Goal: Information Seeking & Learning: Learn about a topic

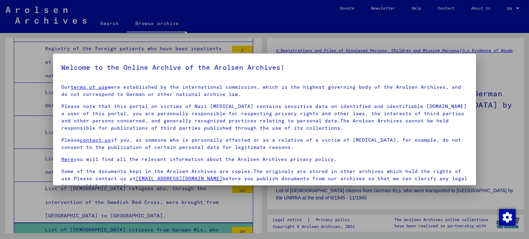
scroll to position [1, 0]
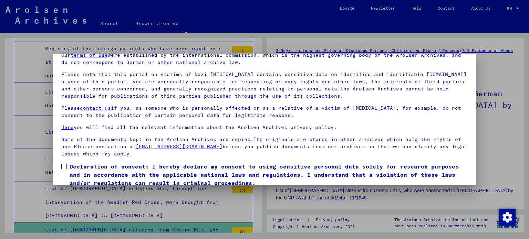
click at [186, 121] on div "Our terms of use were established by the international commission, which is the…" at bounding box center [264, 105] width 407 height 106
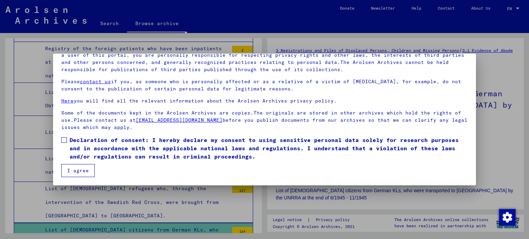
click at [64, 140] on span at bounding box center [64, 140] width 6 height 6
click at [75, 170] on button "I agree" at bounding box center [77, 170] width 33 height 13
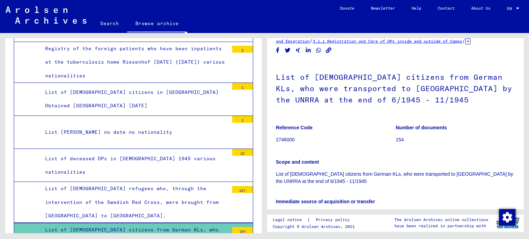
scroll to position [0, 0]
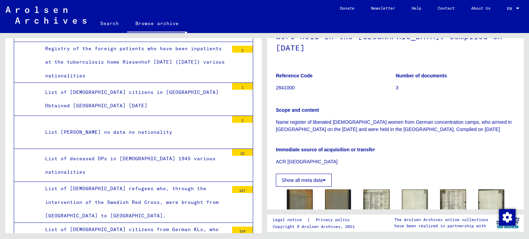
scroll to position [103, 0]
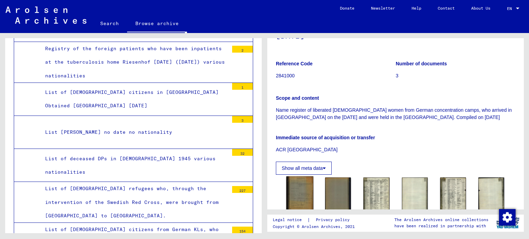
click at [293, 192] on img at bounding box center [299, 194] width 27 height 35
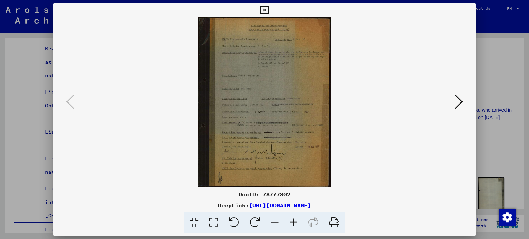
click at [291, 221] on icon at bounding box center [293, 223] width 19 height 21
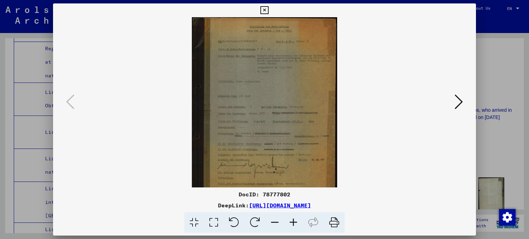
click at [291, 221] on icon at bounding box center [293, 223] width 19 height 21
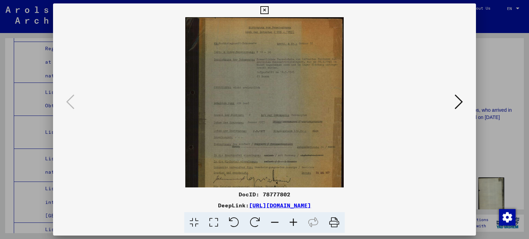
click at [291, 221] on icon at bounding box center [293, 223] width 19 height 21
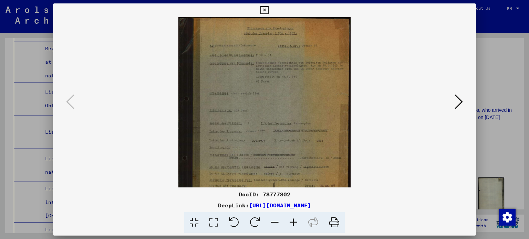
click at [291, 221] on icon at bounding box center [293, 223] width 19 height 21
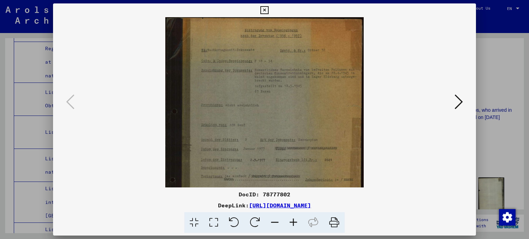
click at [291, 221] on icon at bounding box center [293, 223] width 19 height 21
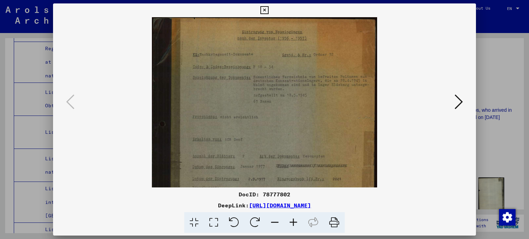
click at [291, 221] on icon at bounding box center [293, 223] width 19 height 21
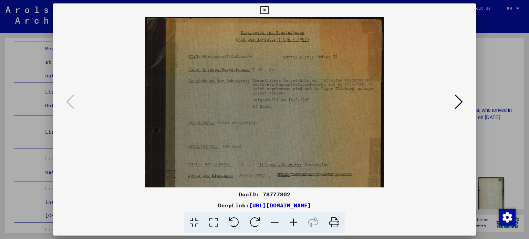
click at [291, 221] on icon at bounding box center [293, 223] width 19 height 21
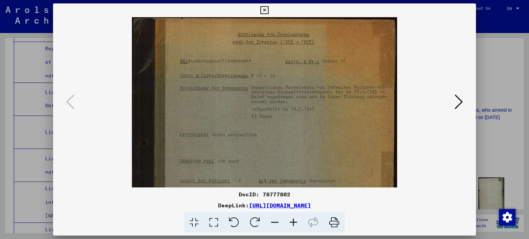
click at [291, 221] on icon at bounding box center [293, 223] width 19 height 21
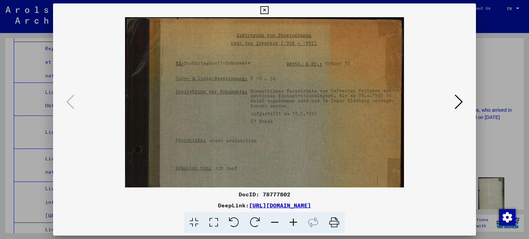
click at [291, 221] on icon at bounding box center [293, 223] width 19 height 21
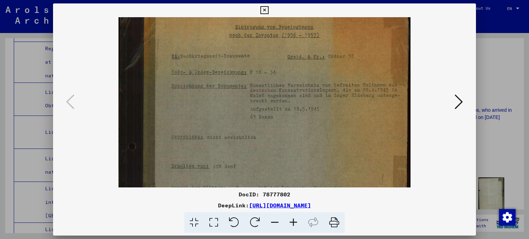
scroll to position [11, 0]
drag, startPoint x: 276, startPoint y: 95, endPoint x: 274, endPoint y: 84, distance: 11.1
click at [274, 84] on img at bounding box center [265, 195] width 292 height 377
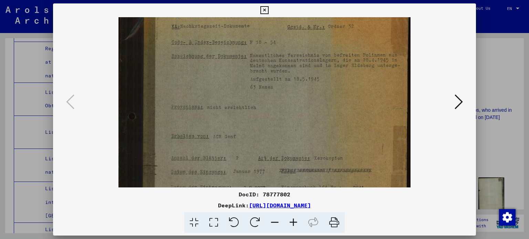
scroll to position [44, 0]
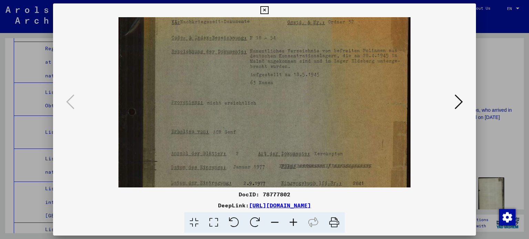
drag, startPoint x: 279, startPoint y: 104, endPoint x: 281, endPoint y: 71, distance: 32.8
click at [281, 71] on img at bounding box center [265, 161] width 292 height 377
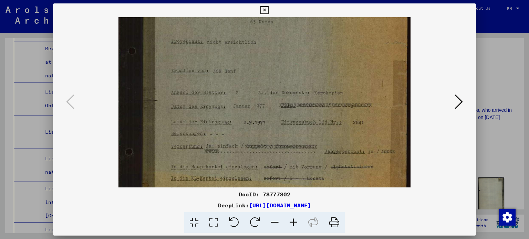
drag, startPoint x: 302, startPoint y: 104, endPoint x: 307, endPoint y: 45, distance: 59.9
click at [307, 45] on img at bounding box center [265, 100] width 292 height 377
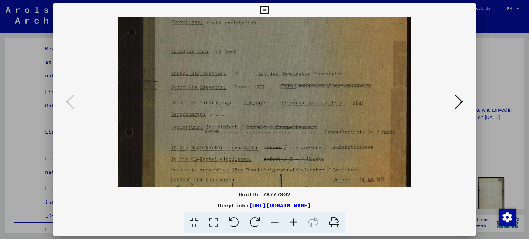
scroll to position [128, 0]
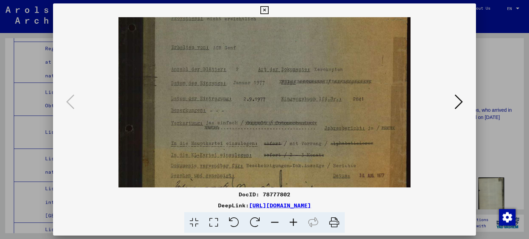
click at [313, 52] on img at bounding box center [265, 77] width 292 height 377
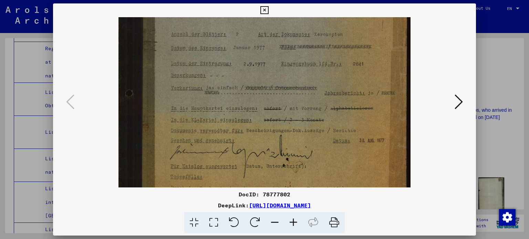
drag, startPoint x: 317, startPoint y: 86, endPoint x: 317, endPoint y: 51, distance: 34.8
click at [317, 51] on img at bounding box center [265, 42] width 292 height 377
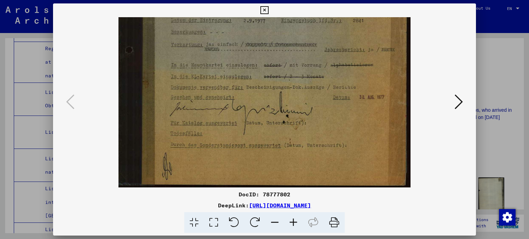
drag, startPoint x: 317, startPoint y: 71, endPoint x: 319, endPoint y: 35, distance: 36.6
click at [462, 105] on icon at bounding box center [459, 102] width 8 height 17
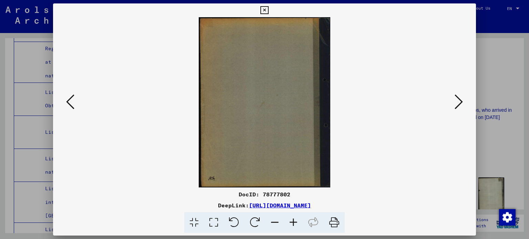
click at [462, 104] on icon at bounding box center [459, 102] width 8 height 17
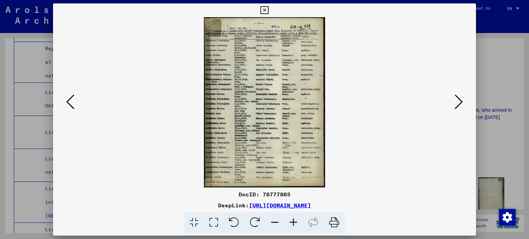
click at [291, 222] on icon at bounding box center [293, 223] width 19 height 21
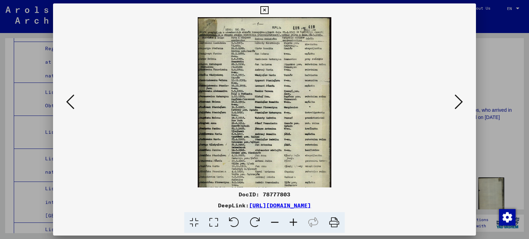
click at [291, 222] on icon at bounding box center [293, 223] width 19 height 21
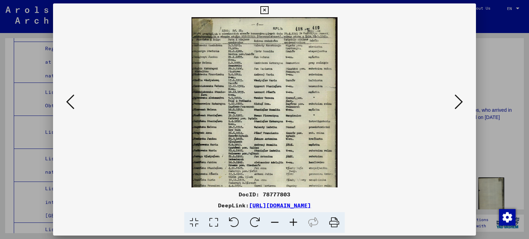
click at [291, 222] on icon at bounding box center [293, 223] width 19 height 21
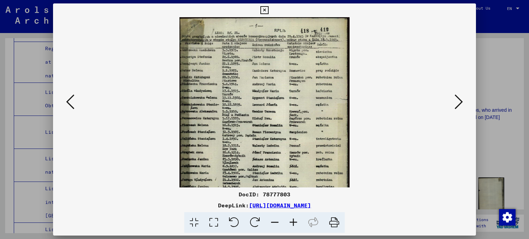
click at [291, 222] on icon at bounding box center [293, 223] width 19 height 21
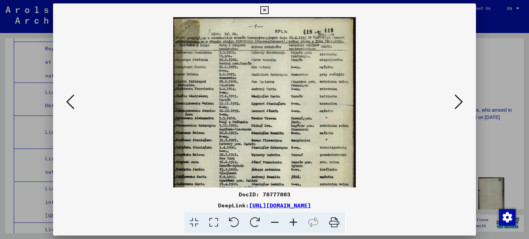
click at [291, 222] on icon at bounding box center [293, 223] width 19 height 21
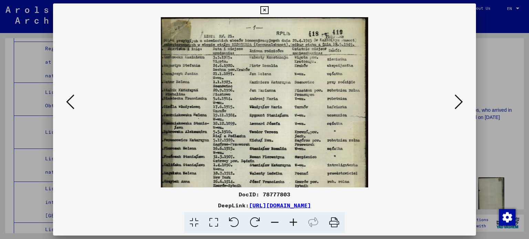
click at [291, 222] on icon at bounding box center [293, 223] width 19 height 21
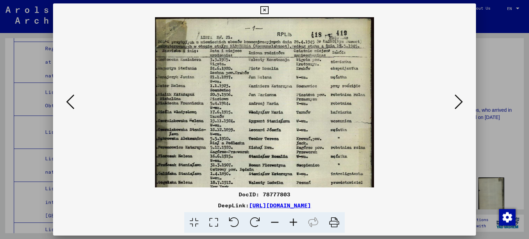
click at [291, 222] on icon at bounding box center [293, 223] width 19 height 21
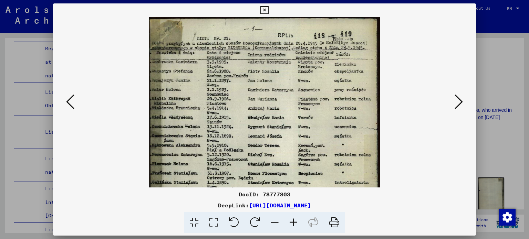
click at [291, 222] on icon at bounding box center [293, 223] width 19 height 21
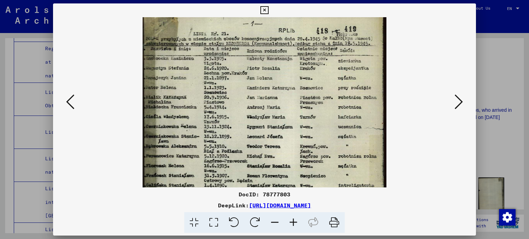
scroll to position [11, 0]
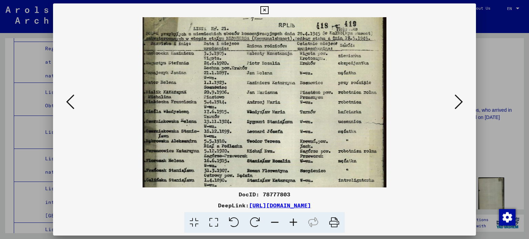
drag, startPoint x: 237, startPoint y: 110, endPoint x: 236, endPoint y: 99, distance: 10.7
click at [236, 99] on img at bounding box center [265, 177] width 244 height 343
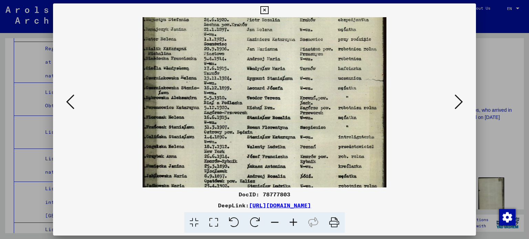
scroll to position [57, 0]
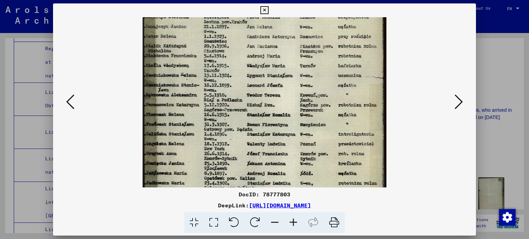
drag, startPoint x: 249, startPoint y: 68, endPoint x: 249, endPoint y: 39, distance: 28.3
click at [249, 39] on img at bounding box center [265, 131] width 244 height 343
click at [263, 9] on icon at bounding box center [265, 10] width 8 height 8
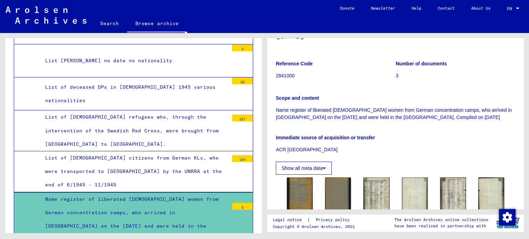
scroll to position [2332, 0]
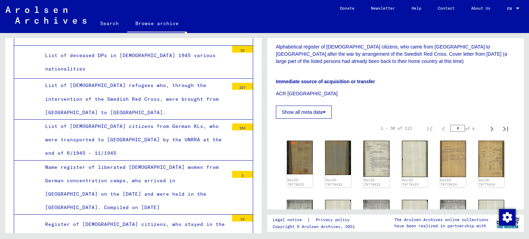
scroll to position [207, 0]
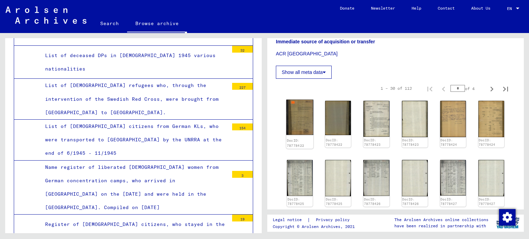
click at [303, 135] on img at bounding box center [299, 117] width 27 height 35
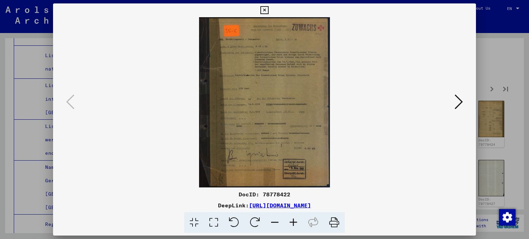
click at [291, 223] on icon at bounding box center [293, 223] width 19 height 21
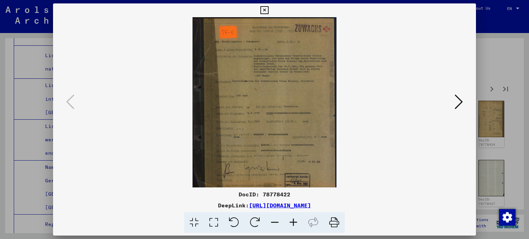
click at [291, 223] on icon at bounding box center [293, 223] width 19 height 21
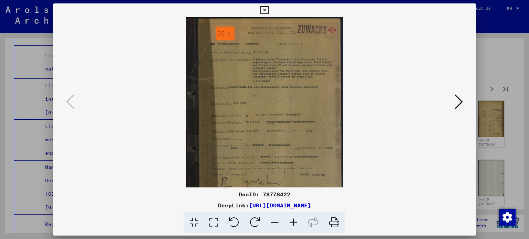
click at [291, 223] on icon at bounding box center [293, 223] width 19 height 21
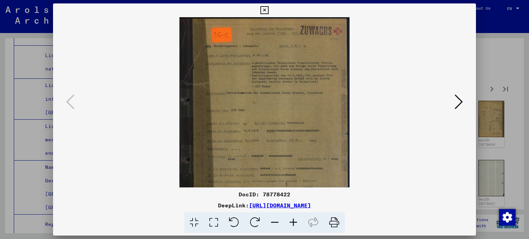
click at [291, 223] on icon at bounding box center [293, 223] width 19 height 21
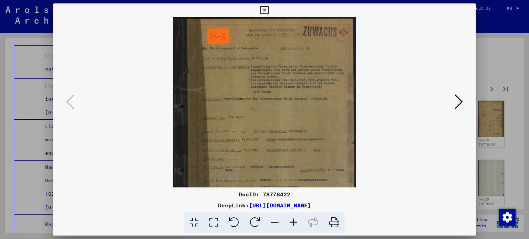
click at [291, 223] on icon at bounding box center [293, 223] width 19 height 21
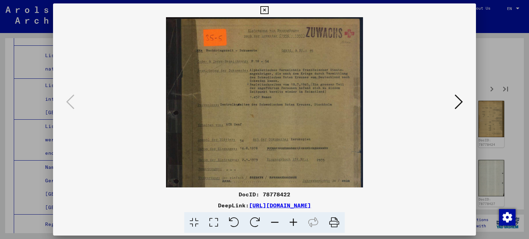
click at [291, 223] on icon at bounding box center [293, 223] width 19 height 21
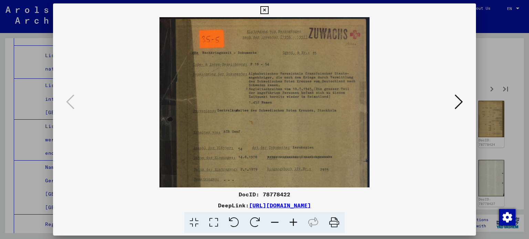
click at [291, 223] on icon at bounding box center [293, 223] width 19 height 21
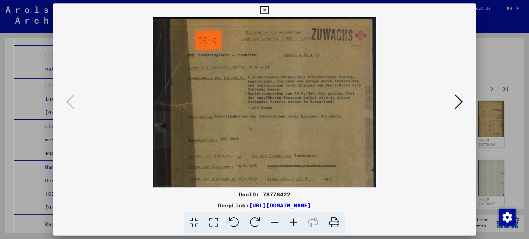
click at [291, 223] on icon at bounding box center [293, 223] width 19 height 21
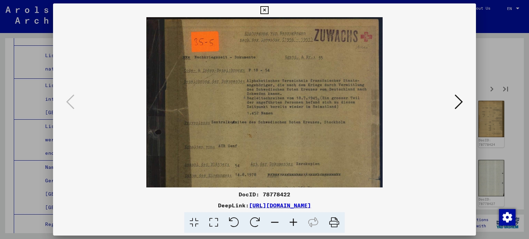
click at [291, 223] on icon at bounding box center [293, 223] width 19 height 21
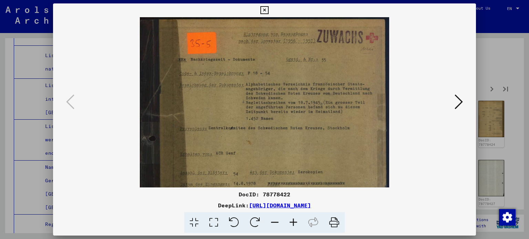
click at [291, 223] on icon at bounding box center [293, 223] width 19 height 21
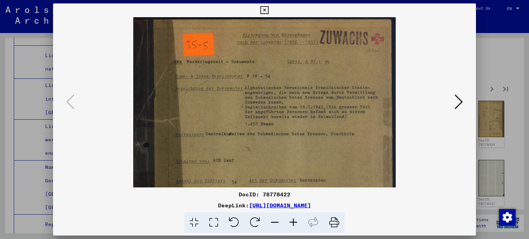
click at [459, 104] on icon at bounding box center [459, 102] width 8 height 17
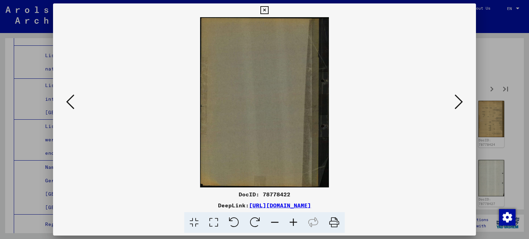
click at [459, 104] on icon at bounding box center [459, 102] width 8 height 17
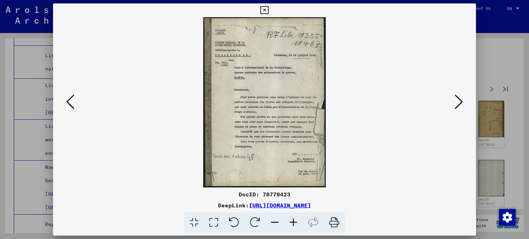
click at [293, 220] on icon at bounding box center [293, 223] width 19 height 21
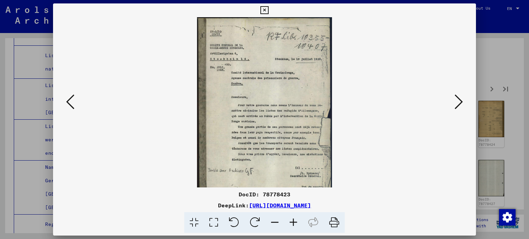
click at [293, 220] on icon at bounding box center [293, 223] width 19 height 21
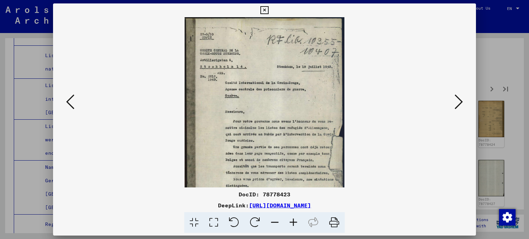
click at [293, 220] on icon at bounding box center [293, 223] width 19 height 21
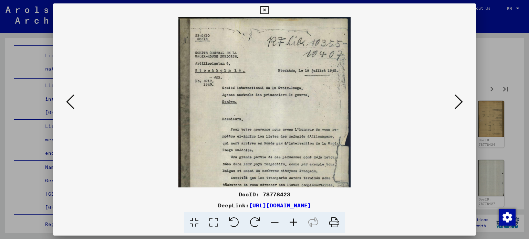
click at [293, 220] on icon at bounding box center [293, 223] width 19 height 21
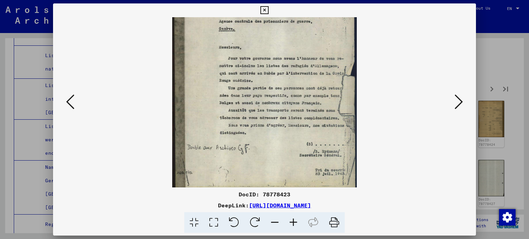
scroll to position [80, 0]
drag, startPoint x: 288, startPoint y: 120, endPoint x: 285, endPoint y: 48, distance: 71.7
click at [285, 48] on img at bounding box center [264, 65] width 185 height 257
click at [459, 107] on icon at bounding box center [459, 102] width 8 height 17
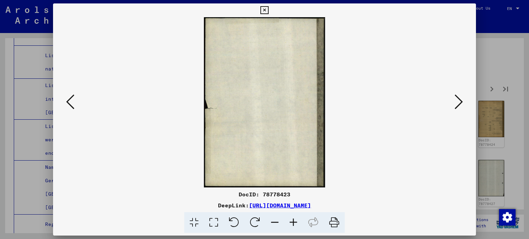
click at [459, 107] on icon at bounding box center [459, 102] width 8 height 17
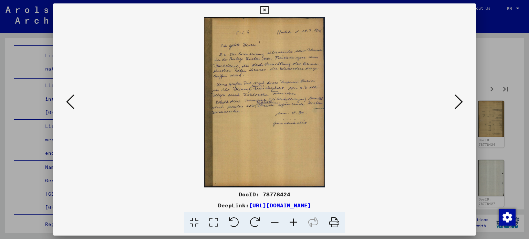
click at [294, 222] on icon at bounding box center [293, 223] width 19 height 21
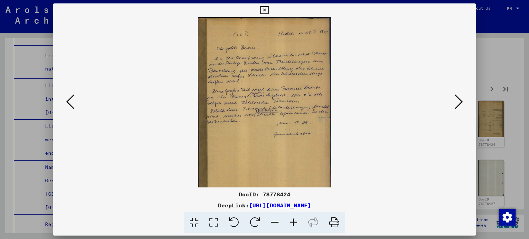
click at [294, 222] on icon at bounding box center [293, 223] width 19 height 21
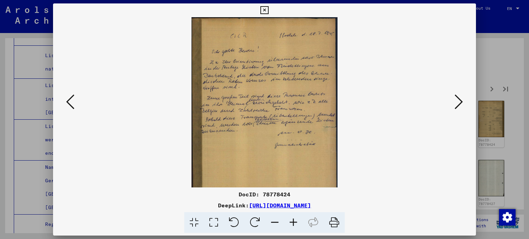
click at [294, 222] on icon at bounding box center [293, 223] width 19 height 21
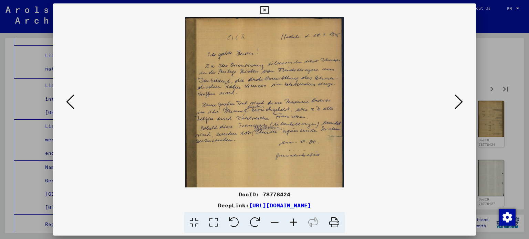
click at [294, 222] on icon at bounding box center [293, 223] width 19 height 21
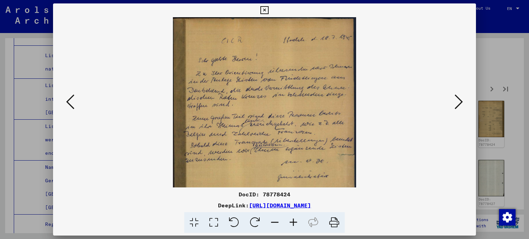
click at [294, 222] on icon at bounding box center [293, 223] width 19 height 21
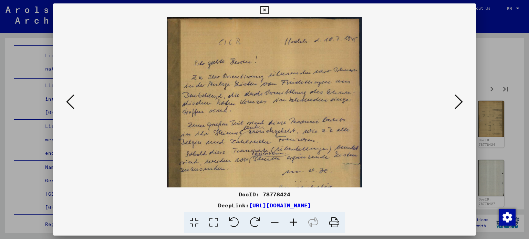
click at [294, 222] on icon at bounding box center [293, 223] width 19 height 21
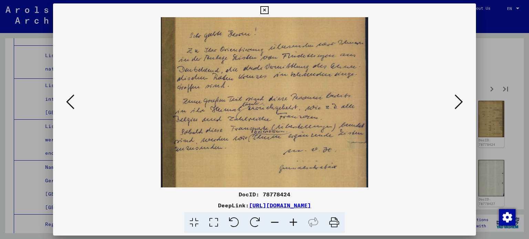
scroll to position [31, 0]
drag, startPoint x: 234, startPoint y: 109, endPoint x: 230, endPoint y: 79, distance: 30.5
click at [230, 79] on img at bounding box center [264, 131] width 207 height 291
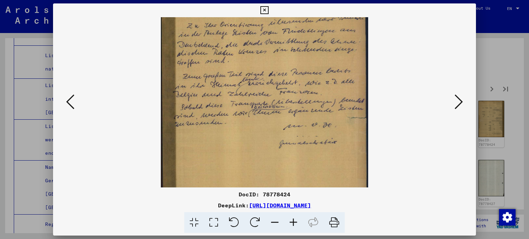
scroll to position [58, 0]
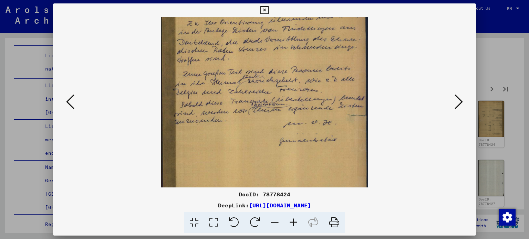
drag, startPoint x: 282, startPoint y: 99, endPoint x: 281, endPoint y: 73, distance: 25.9
click at [281, 73] on img at bounding box center [264, 104] width 207 height 291
click at [459, 104] on icon at bounding box center [459, 102] width 8 height 17
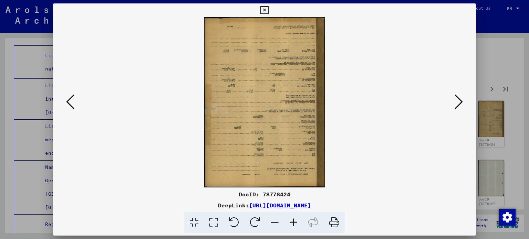
click at [227, 224] on icon at bounding box center [234, 223] width 21 height 21
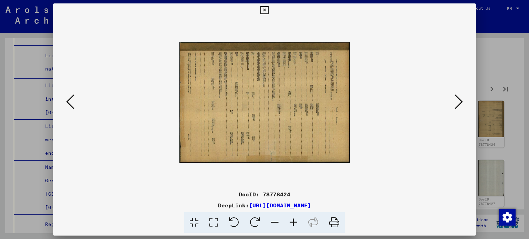
click at [228, 224] on icon at bounding box center [234, 223] width 21 height 21
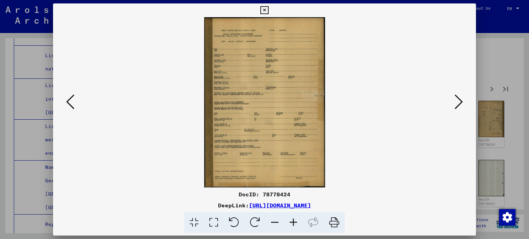
click at [463, 104] on button at bounding box center [459, 103] width 12 height 20
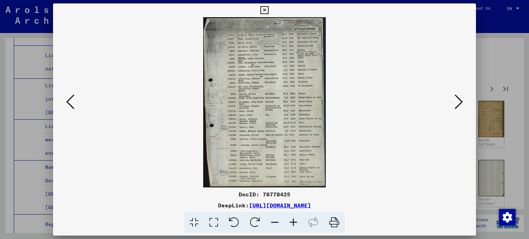
click at [295, 220] on icon at bounding box center [293, 223] width 19 height 21
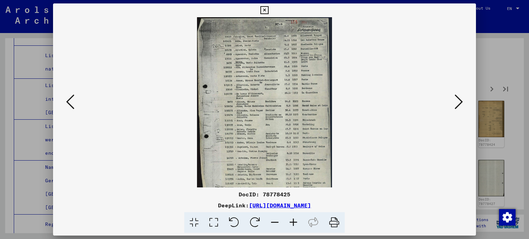
click at [295, 220] on icon at bounding box center [293, 223] width 19 height 21
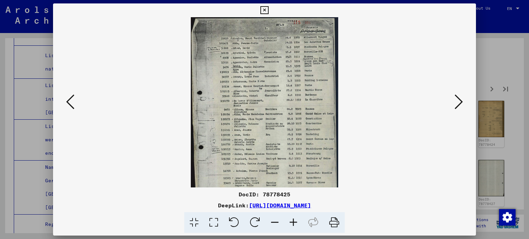
click at [295, 220] on icon at bounding box center [293, 223] width 19 height 21
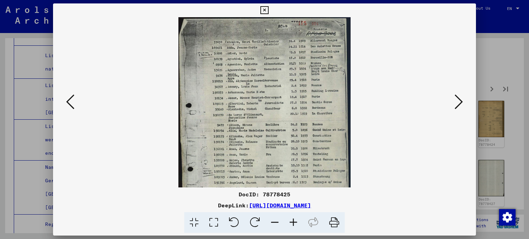
click at [295, 220] on icon at bounding box center [293, 223] width 19 height 21
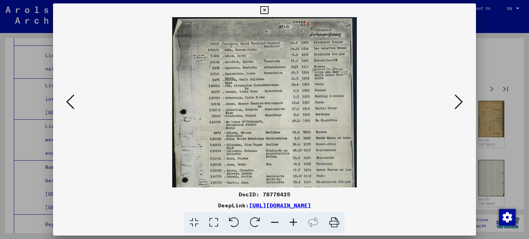
click at [295, 220] on icon at bounding box center [293, 223] width 19 height 21
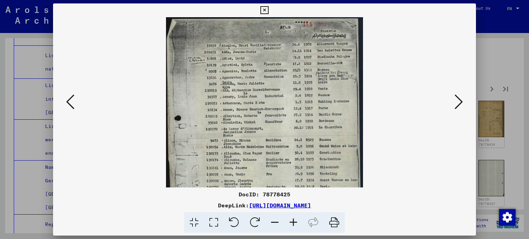
click at [295, 220] on icon at bounding box center [293, 223] width 19 height 21
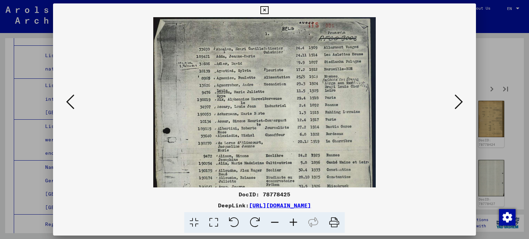
click at [295, 220] on icon at bounding box center [293, 223] width 19 height 21
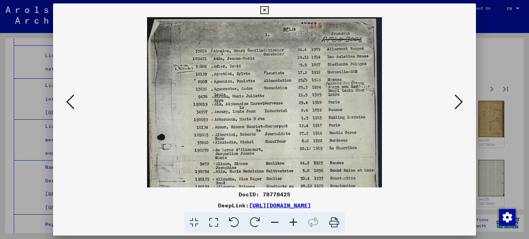
click at [295, 220] on icon at bounding box center [293, 223] width 19 height 21
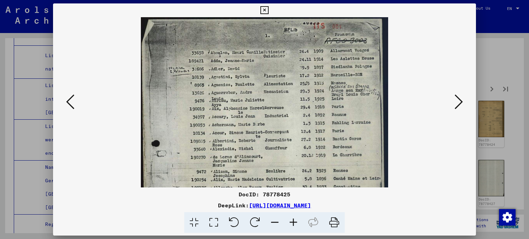
click at [295, 220] on icon at bounding box center [293, 223] width 19 height 21
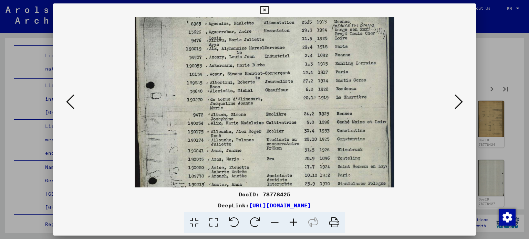
scroll to position [66, 0]
drag, startPoint x: 249, startPoint y: 99, endPoint x: 248, endPoint y: 34, distance: 64.4
click at [248, 34] on img at bounding box center [264, 131] width 259 height 360
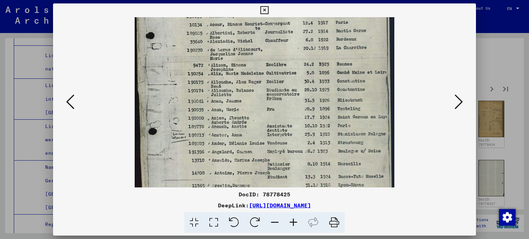
scroll to position [115, 0]
drag, startPoint x: 246, startPoint y: 89, endPoint x: 248, endPoint y: 40, distance: 49.0
click at [248, 40] on img at bounding box center [264, 82] width 259 height 360
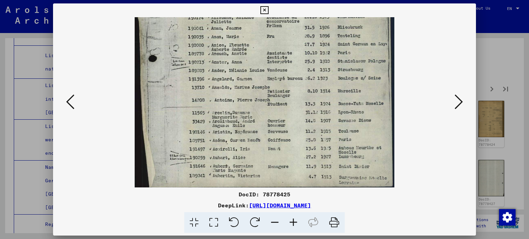
scroll to position [188, 0]
drag, startPoint x: 250, startPoint y: 104, endPoint x: 252, endPoint y: 32, distance: 71.4
click at [252, 32] on img at bounding box center [264, 9] width 259 height 360
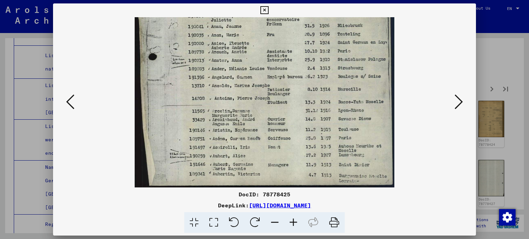
drag, startPoint x: 247, startPoint y: 88, endPoint x: 245, endPoint y: 62, distance: 26.2
click at [245, 62] on img at bounding box center [264, 8] width 259 height 360
click at [460, 101] on icon at bounding box center [459, 102] width 8 height 17
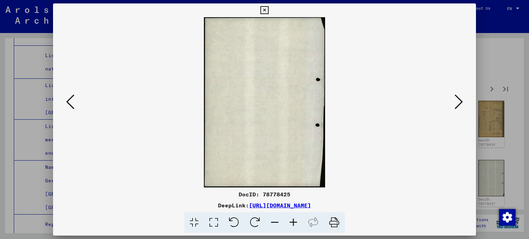
click at [460, 101] on icon at bounding box center [459, 102] width 8 height 17
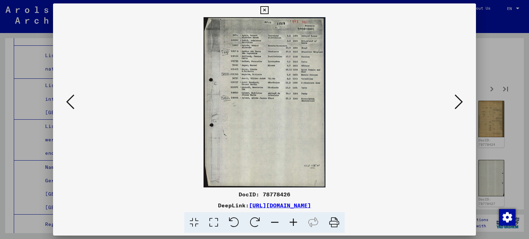
click at [295, 224] on icon at bounding box center [293, 223] width 19 height 21
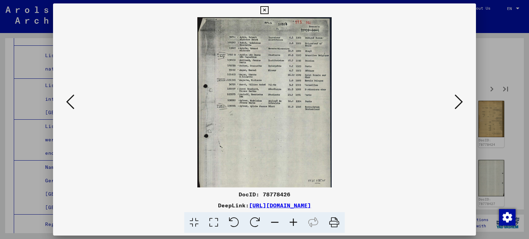
click at [295, 224] on icon at bounding box center [293, 223] width 19 height 21
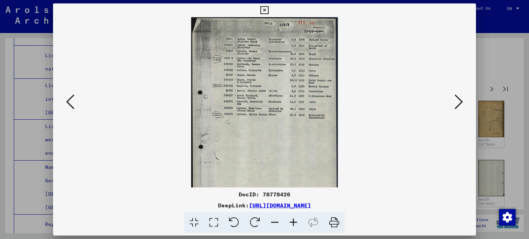
click at [295, 224] on icon at bounding box center [293, 223] width 19 height 21
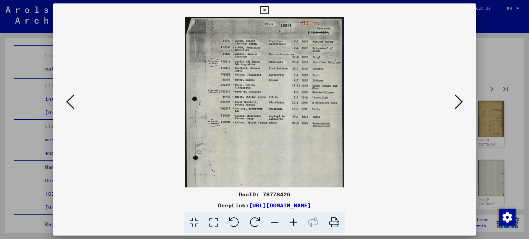
click at [295, 224] on icon at bounding box center [293, 223] width 19 height 21
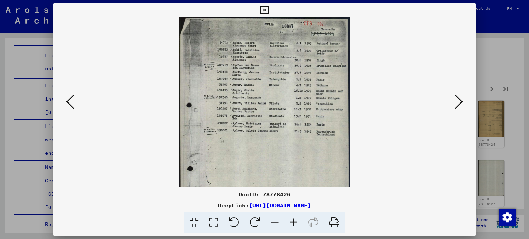
click at [295, 224] on icon at bounding box center [293, 223] width 19 height 21
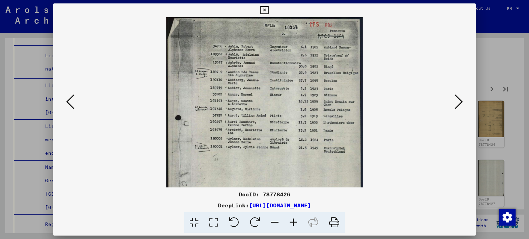
click at [295, 224] on icon at bounding box center [293, 223] width 19 height 21
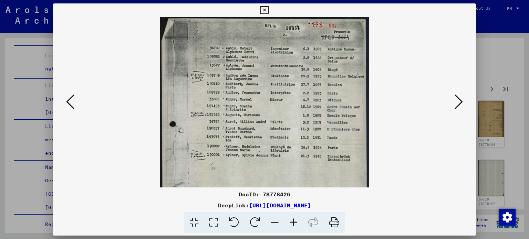
click at [463, 100] on icon at bounding box center [459, 102] width 8 height 17
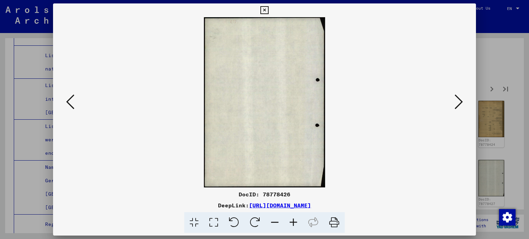
click at [463, 100] on icon at bounding box center [459, 102] width 8 height 17
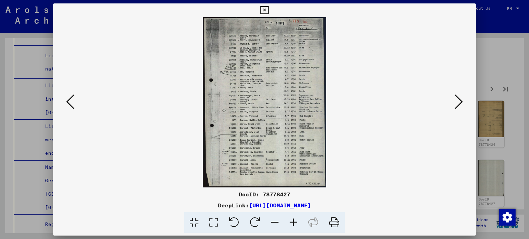
click at [295, 227] on icon at bounding box center [293, 223] width 19 height 21
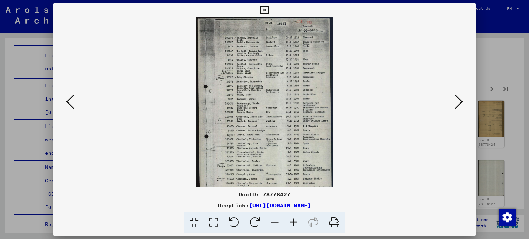
click at [295, 227] on icon at bounding box center [293, 223] width 19 height 21
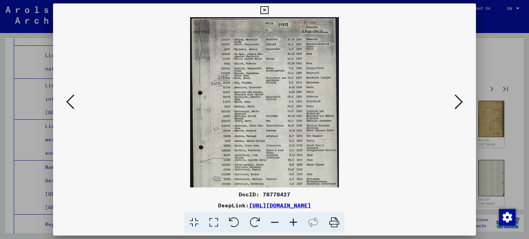
click at [295, 227] on icon at bounding box center [293, 223] width 19 height 21
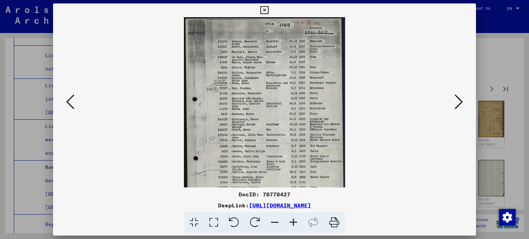
click at [295, 227] on icon at bounding box center [293, 223] width 19 height 21
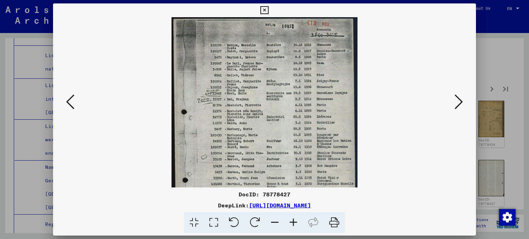
click at [295, 227] on icon at bounding box center [293, 223] width 19 height 21
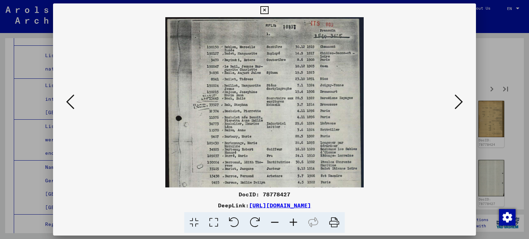
click at [295, 227] on icon at bounding box center [293, 223] width 19 height 21
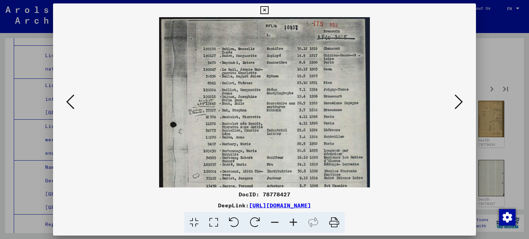
click at [295, 227] on icon at bounding box center [293, 223] width 19 height 21
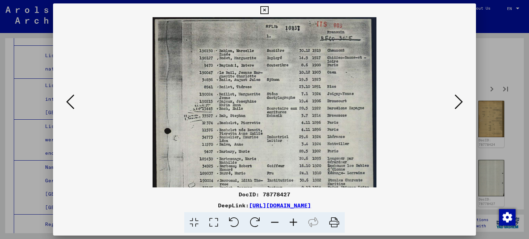
click at [295, 227] on icon at bounding box center [293, 223] width 19 height 21
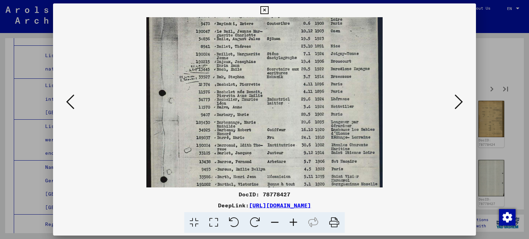
drag, startPoint x: 288, startPoint y: 104, endPoint x: 292, endPoint y: 63, distance: 41.6
click at [292, 63] on img at bounding box center [264, 136] width 236 height 326
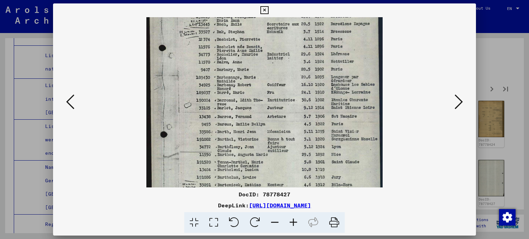
scroll to position [90, 0]
drag, startPoint x: 284, startPoint y: 99, endPoint x: 285, endPoint y: 54, distance: 44.8
click at [285, 54] on img at bounding box center [264, 91] width 236 height 326
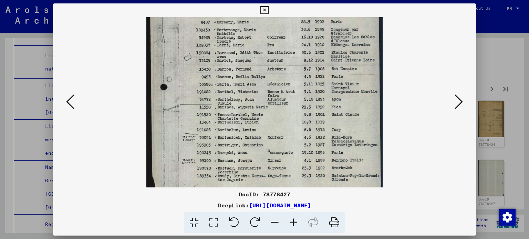
scroll to position [140, 0]
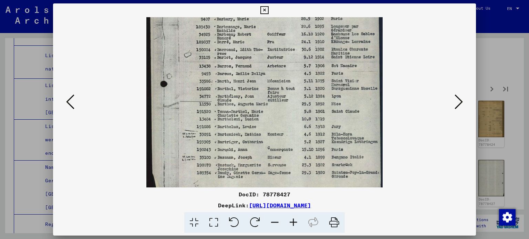
drag, startPoint x: 295, startPoint y: 113, endPoint x: 302, endPoint y: 63, distance: 50.1
click at [302, 63] on img at bounding box center [264, 40] width 236 height 326
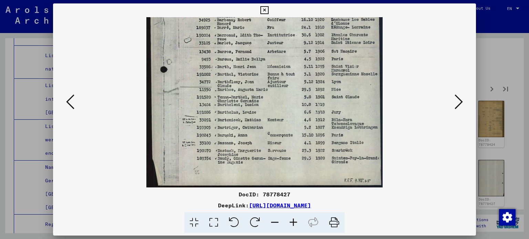
drag, startPoint x: 305, startPoint y: 103, endPoint x: 306, endPoint y: 60, distance: 42.7
click at [306, 60] on img at bounding box center [264, 26] width 236 height 326
click at [460, 101] on icon at bounding box center [459, 102] width 8 height 17
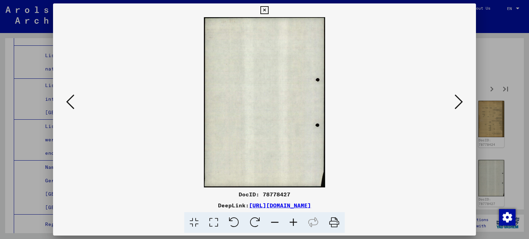
click at [460, 101] on icon at bounding box center [459, 102] width 8 height 17
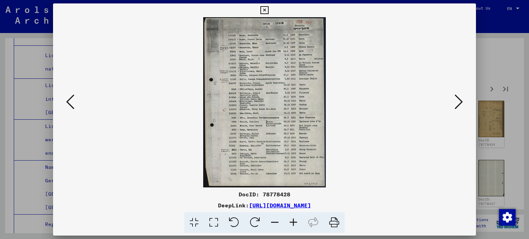
click at [263, 12] on icon at bounding box center [265, 10] width 8 height 8
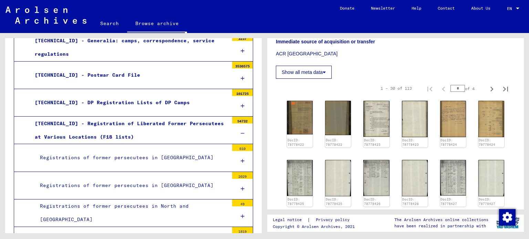
scroll to position [241, 0]
